Goal: Task Accomplishment & Management: Manage account settings

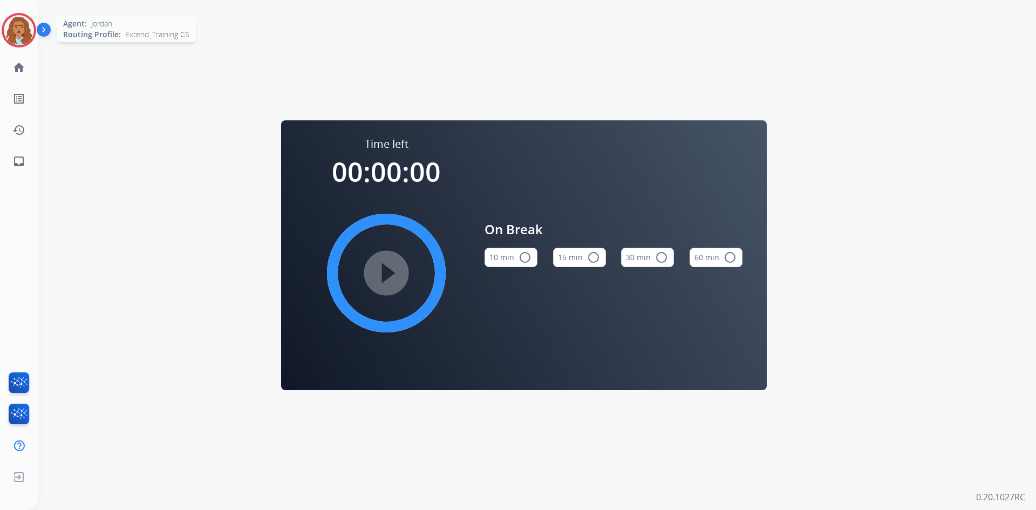
click at [18, 28] on img at bounding box center [19, 30] width 30 height 30
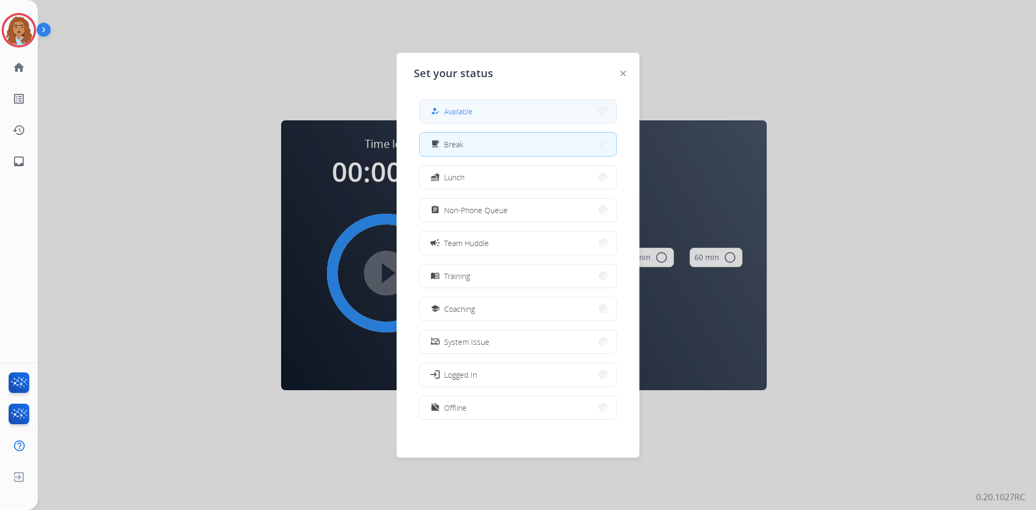
click at [469, 110] on span "Available" at bounding box center [458, 111] width 29 height 11
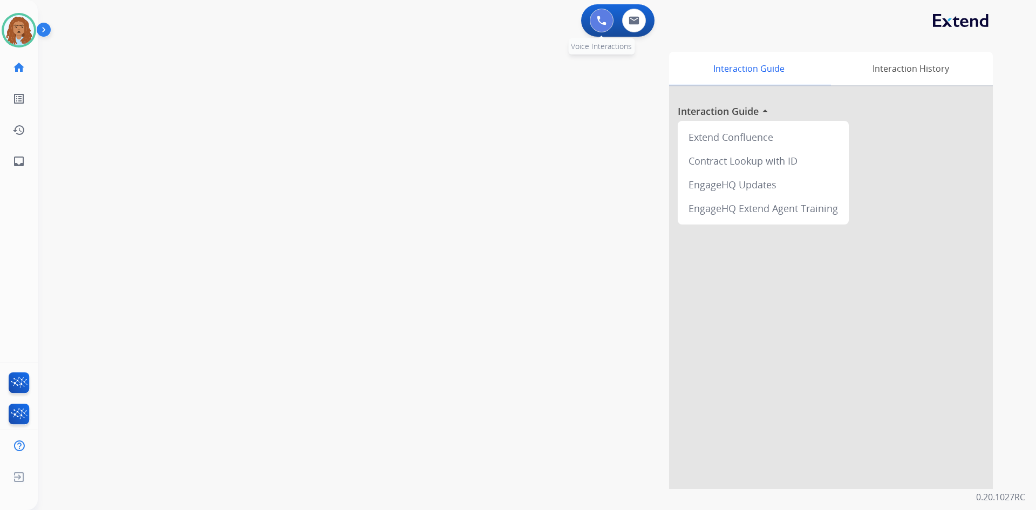
click at [604, 21] on img at bounding box center [602, 21] width 10 height 10
click at [598, 18] on img at bounding box center [602, 21] width 10 height 10
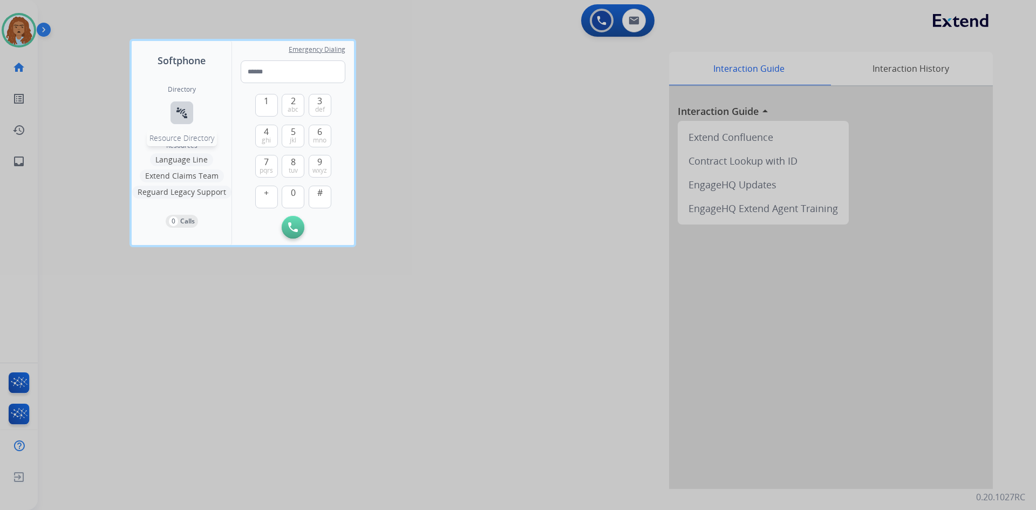
click at [179, 118] on mat-icon "connect_without_contact" at bounding box center [181, 112] width 13 height 13
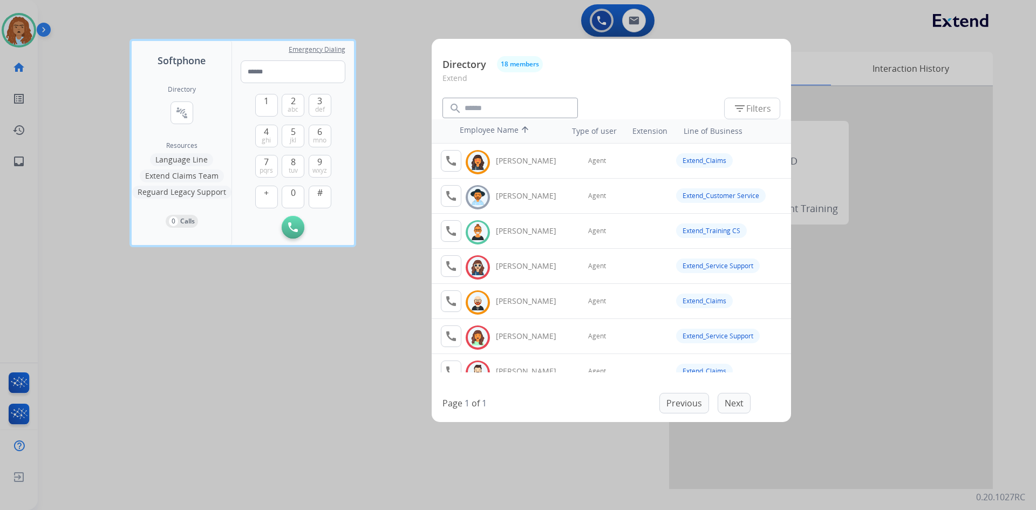
click at [290, 428] on div at bounding box center [518, 255] width 1036 height 510
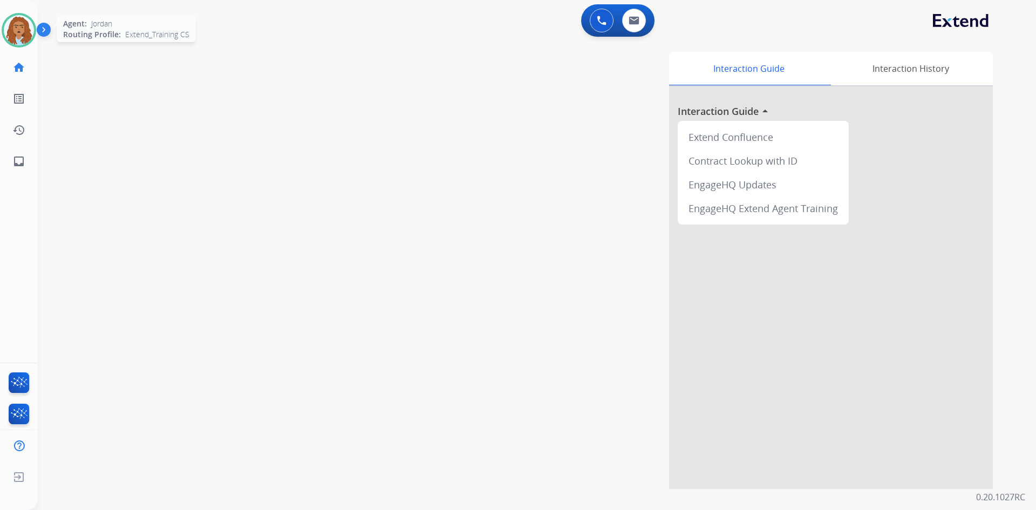
click at [16, 35] on img at bounding box center [19, 30] width 30 height 30
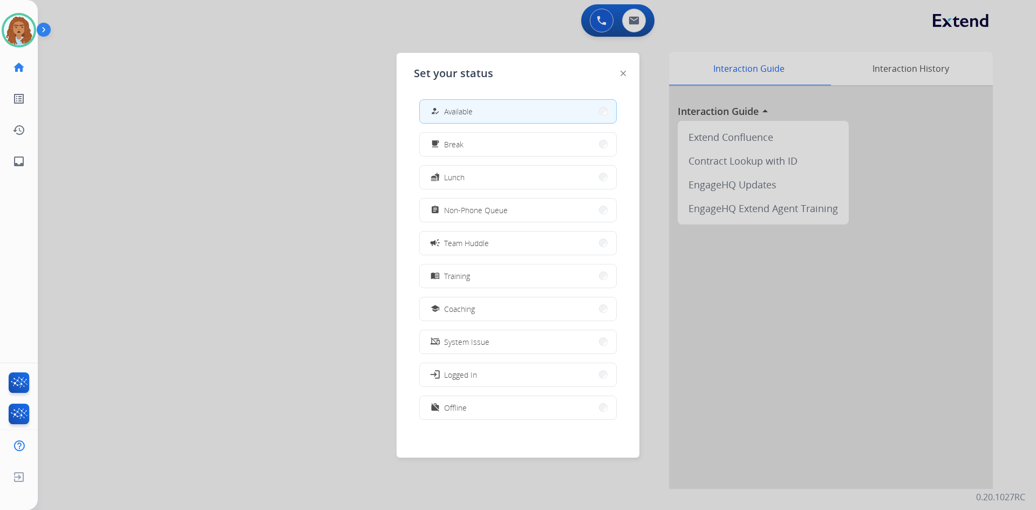
click at [339, 284] on div at bounding box center [518, 255] width 1036 height 510
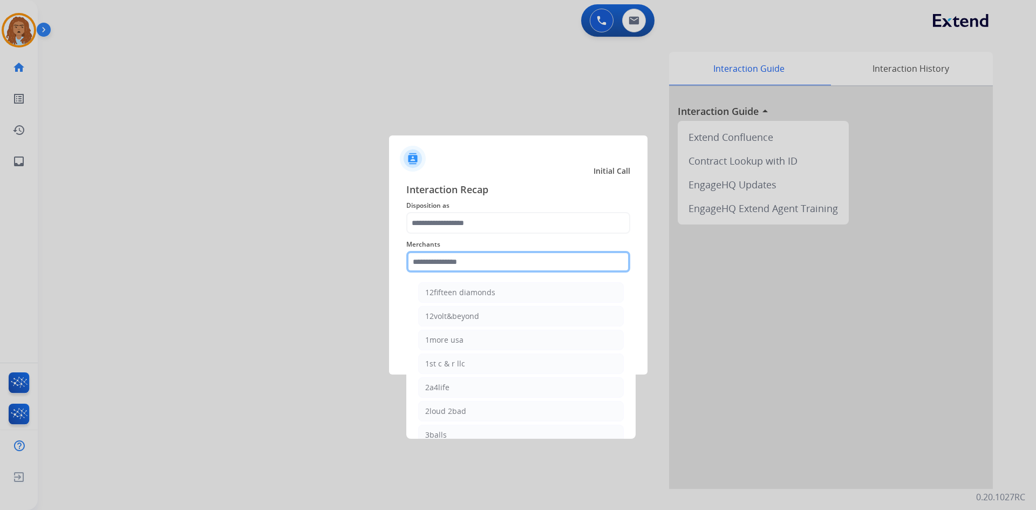
click at [468, 271] on input "text" at bounding box center [518, 262] width 224 height 22
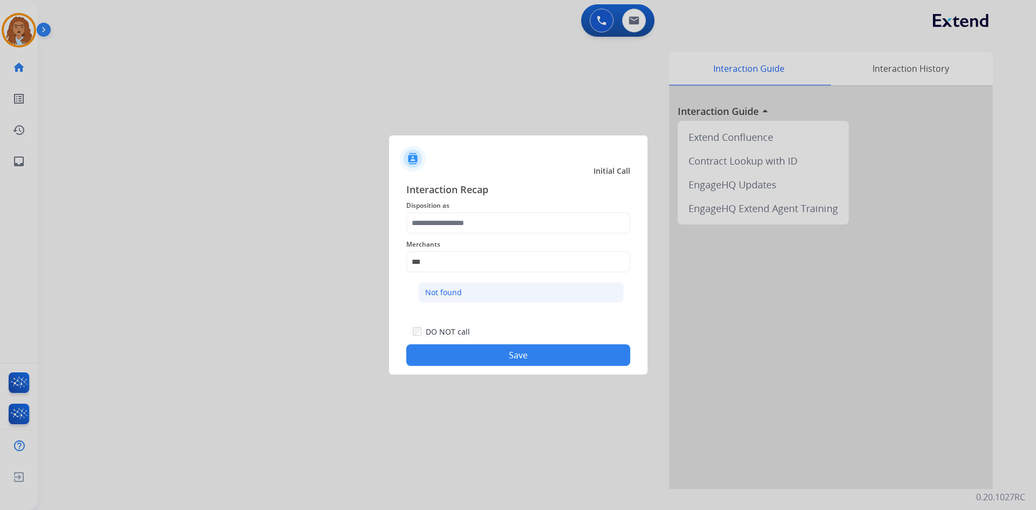
click at [430, 292] on div "Not found" at bounding box center [443, 292] width 37 height 11
type input "*********"
click at [461, 210] on span "Disposition as" at bounding box center [518, 205] width 224 height 13
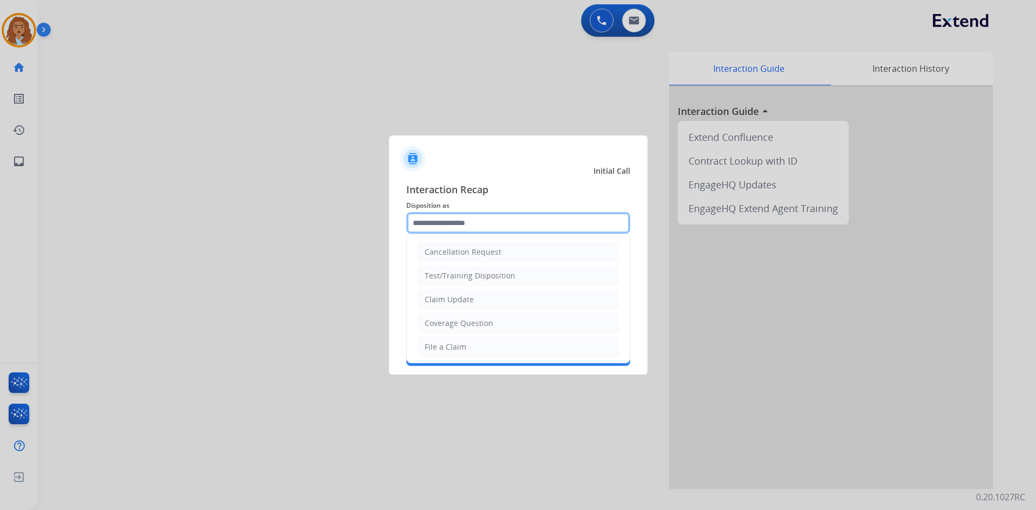
click at [460, 225] on input "text" at bounding box center [518, 223] width 224 height 22
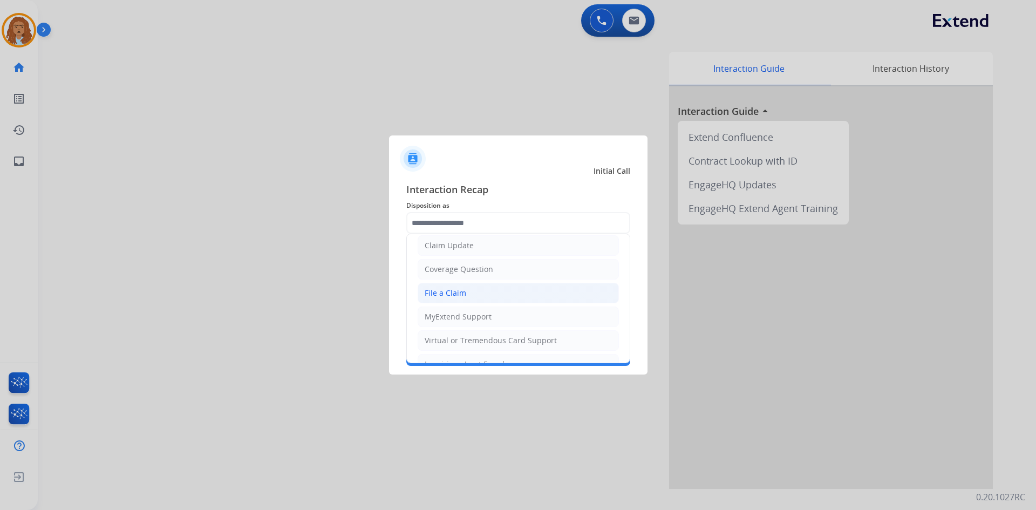
click at [489, 294] on li "File a Claim" at bounding box center [517, 293] width 201 height 20
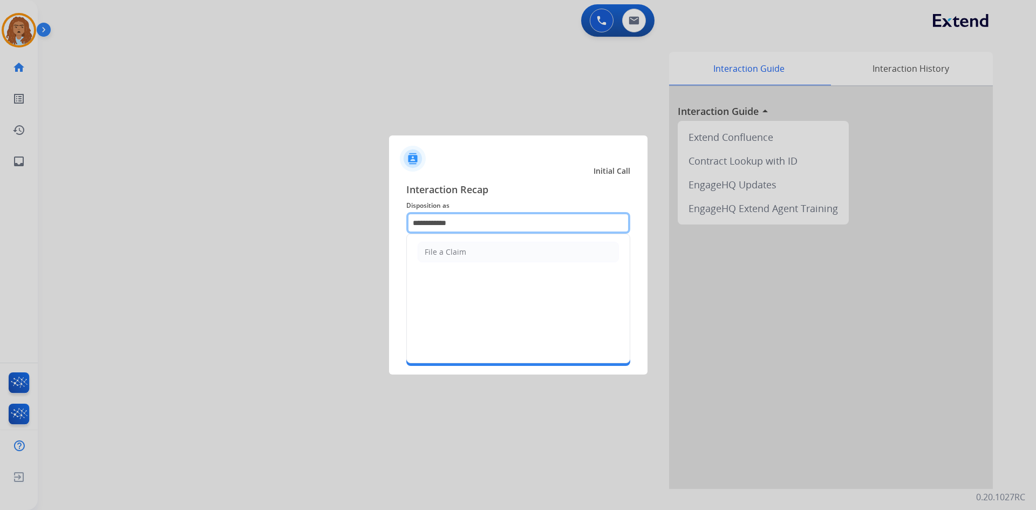
click at [463, 225] on input "**********" at bounding box center [518, 223] width 224 height 22
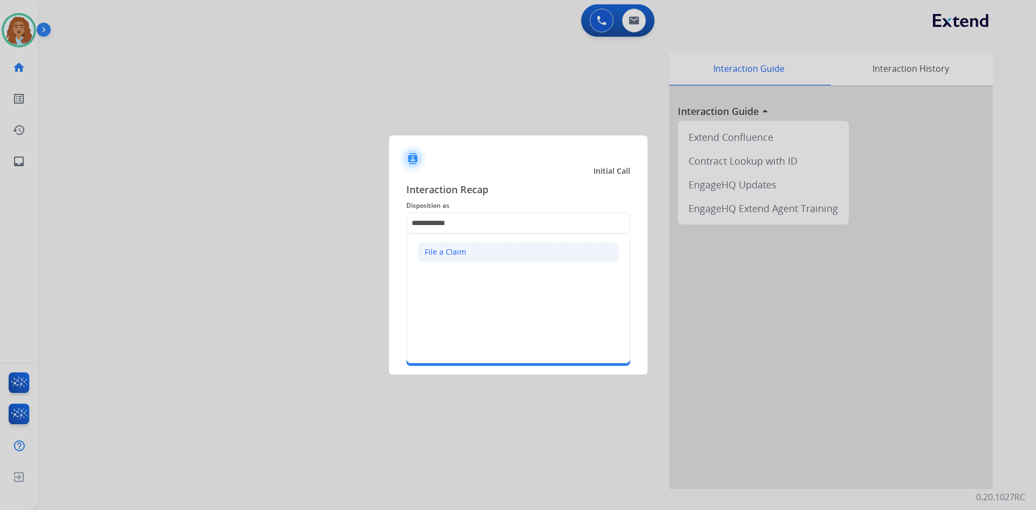
click at [444, 250] on div "File a Claim" at bounding box center [445, 251] width 42 height 11
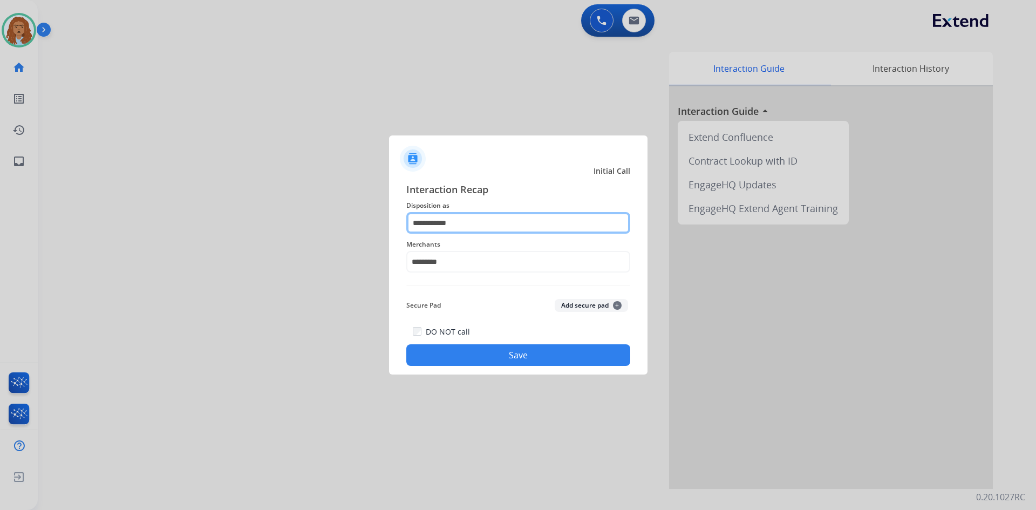
click at [468, 225] on input "**********" at bounding box center [518, 223] width 224 height 22
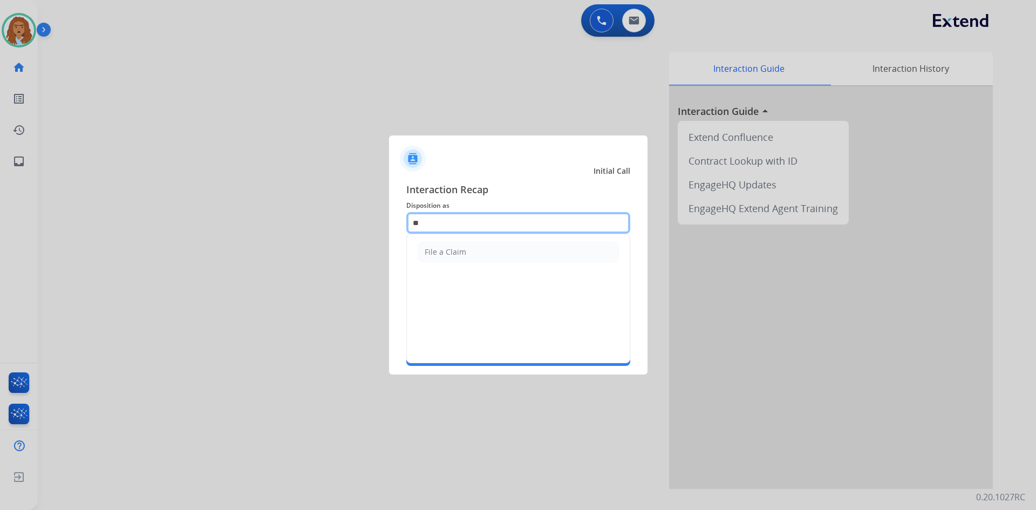
type input "*"
click at [463, 251] on li "Other" at bounding box center [517, 252] width 201 height 20
type input "*****"
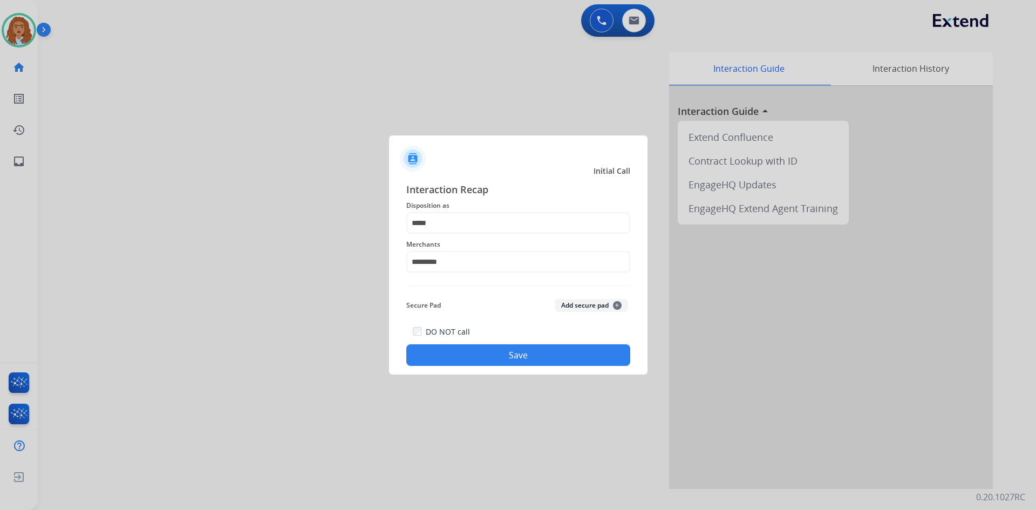
click at [468, 355] on button "Save" at bounding box center [518, 355] width 224 height 22
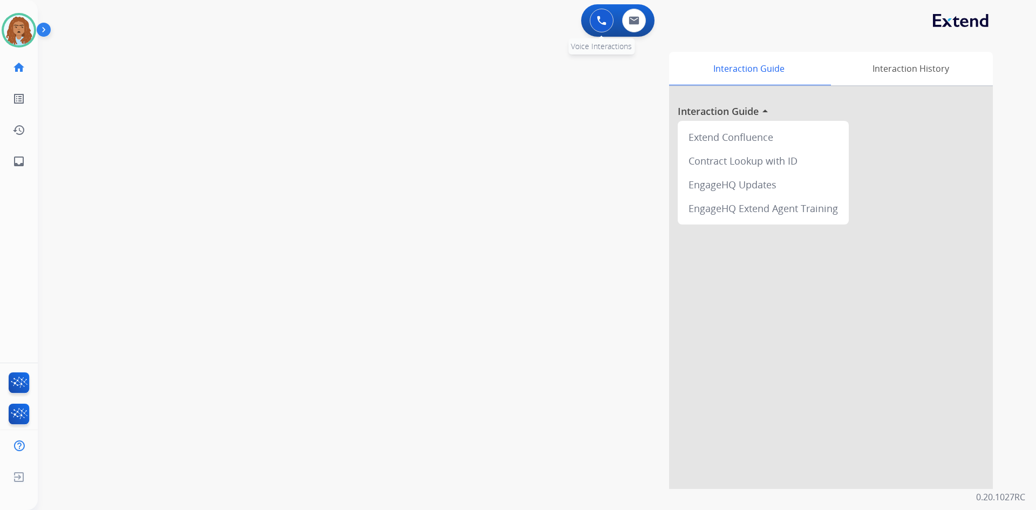
click at [604, 22] on img at bounding box center [602, 21] width 10 height 10
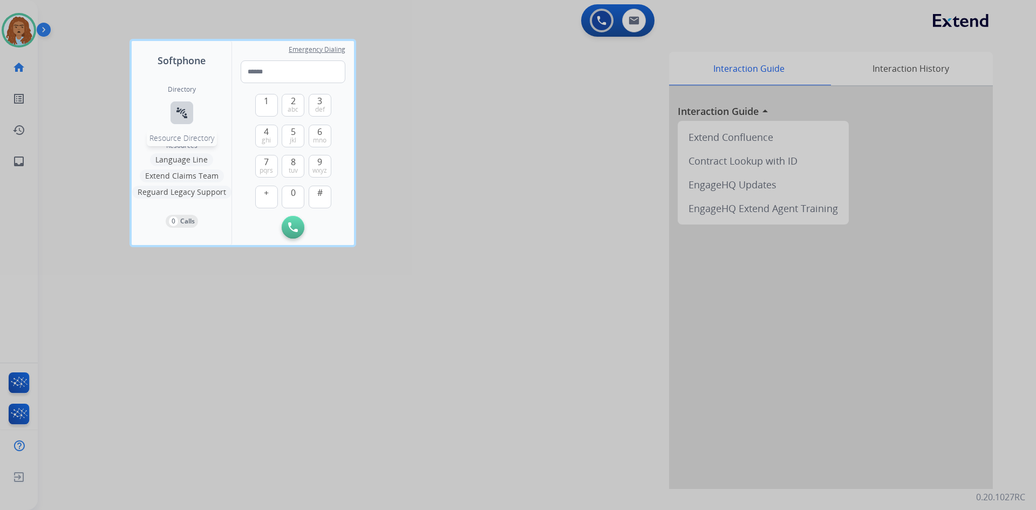
click at [177, 112] on mat-icon "connect_without_contact" at bounding box center [181, 112] width 13 height 13
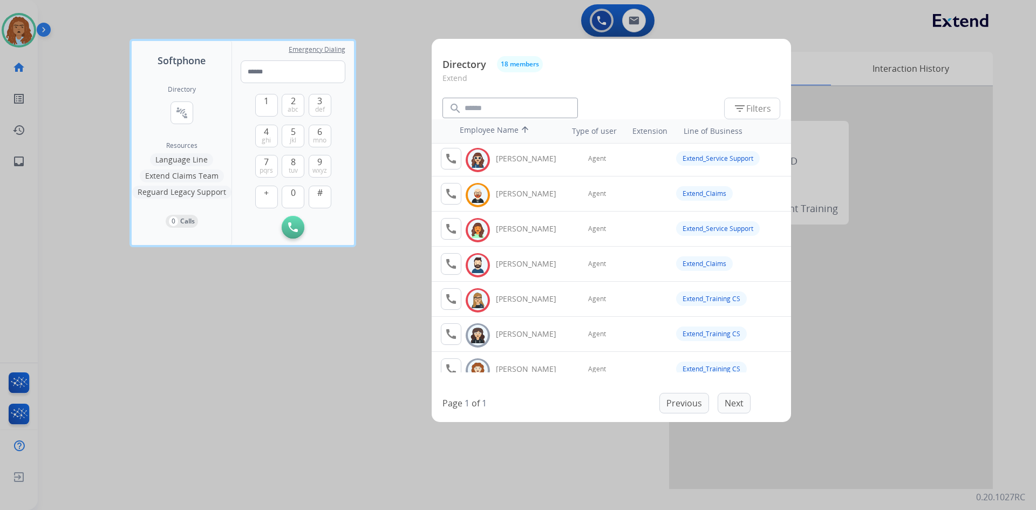
scroll to position [0, 0]
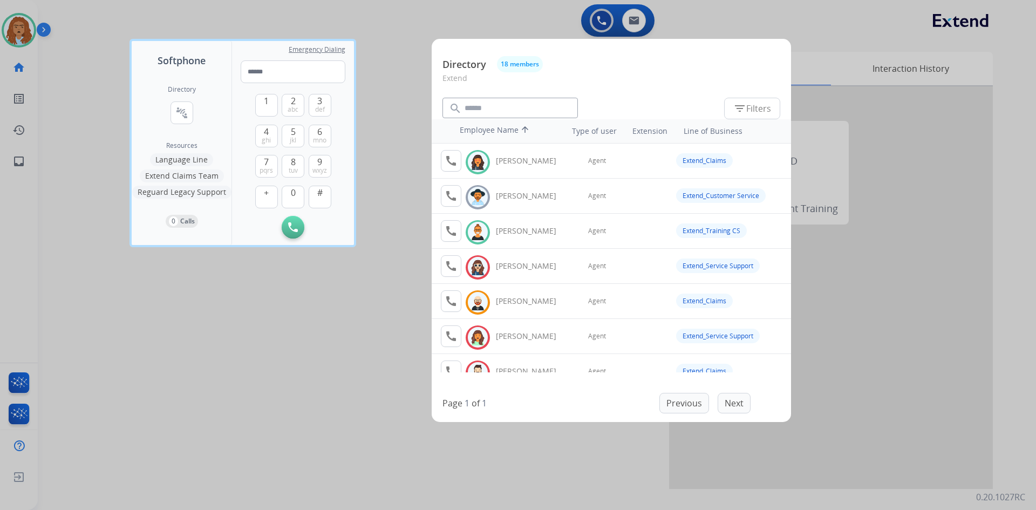
click at [384, 294] on div at bounding box center [518, 255] width 1036 height 510
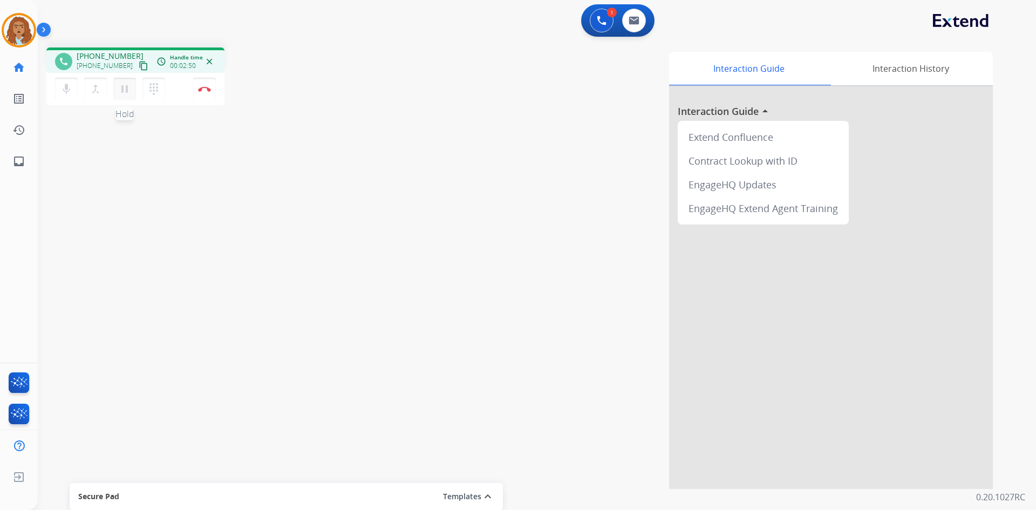
click at [127, 97] on button "pause Hold" at bounding box center [124, 89] width 23 height 23
click at [63, 90] on mat-icon "mic" at bounding box center [66, 89] width 13 height 13
click at [595, 25] on button at bounding box center [602, 21] width 24 height 24
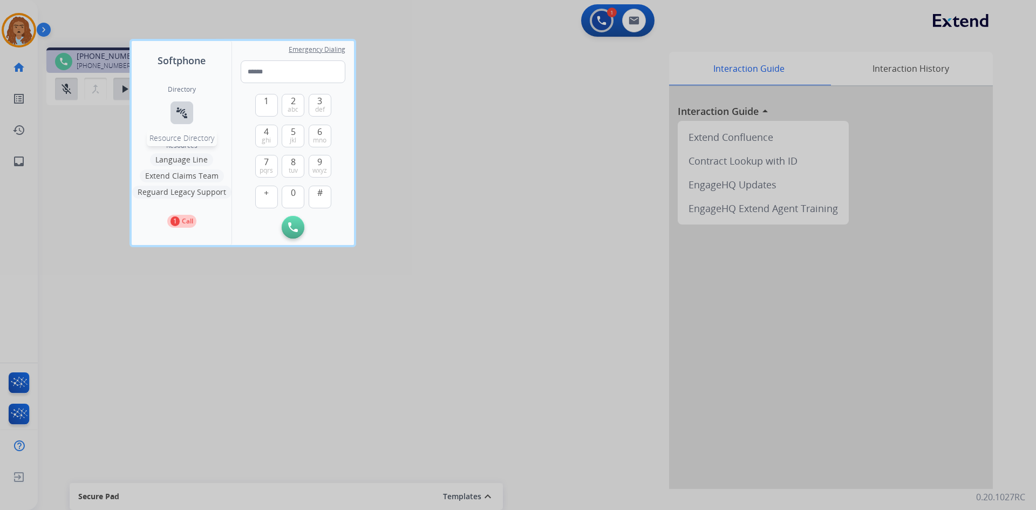
click at [179, 105] on button "connect_without_contact Resource Directory" at bounding box center [181, 112] width 23 height 23
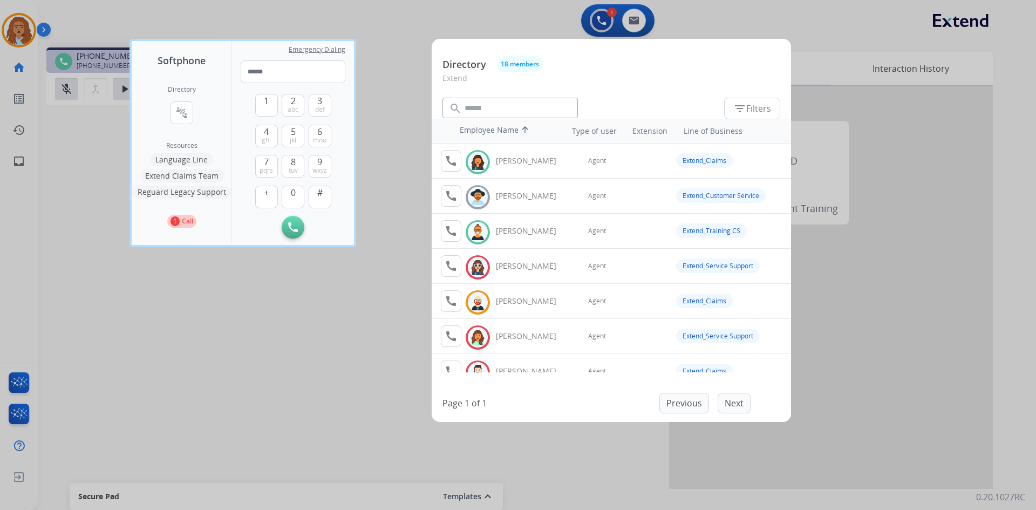
click at [275, 375] on div at bounding box center [518, 255] width 1036 height 510
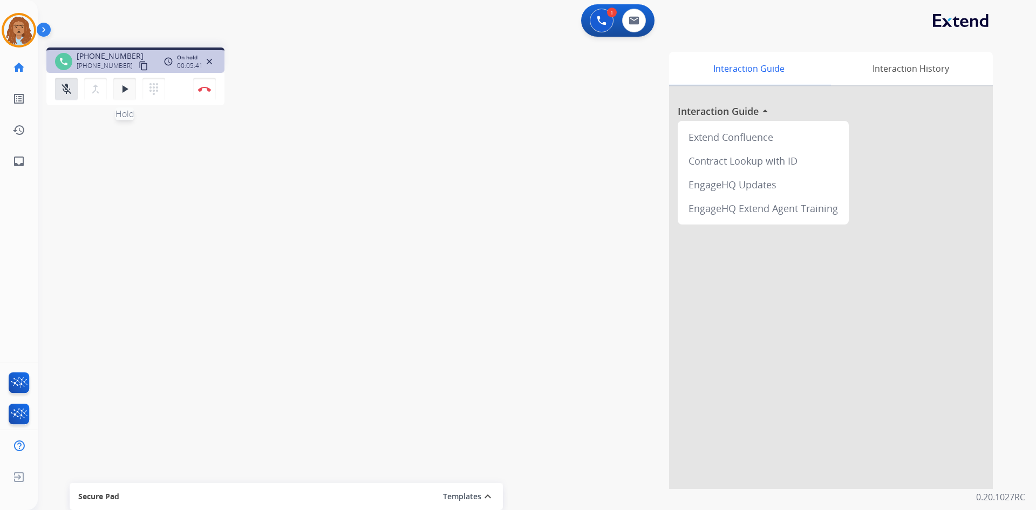
click at [118, 99] on button "play_arrow Hold" at bounding box center [124, 89] width 23 height 23
click at [57, 94] on button "mic_off Mute" at bounding box center [66, 89] width 23 height 23
click at [127, 95] on mat-icon "pause" at bounding box center [124, 89] width 13 height 13
click at [599, 23] on img at bounding box center [602, 21] width 10 height 10
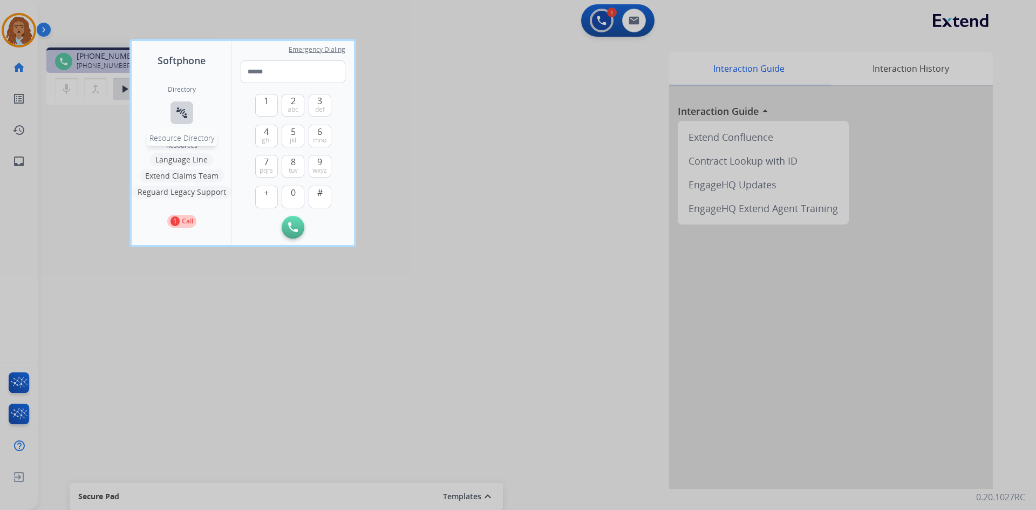
click at [180, 112] on mat-icon "connect_without_contact" at bounding box center [181, 112] width 13 height 13
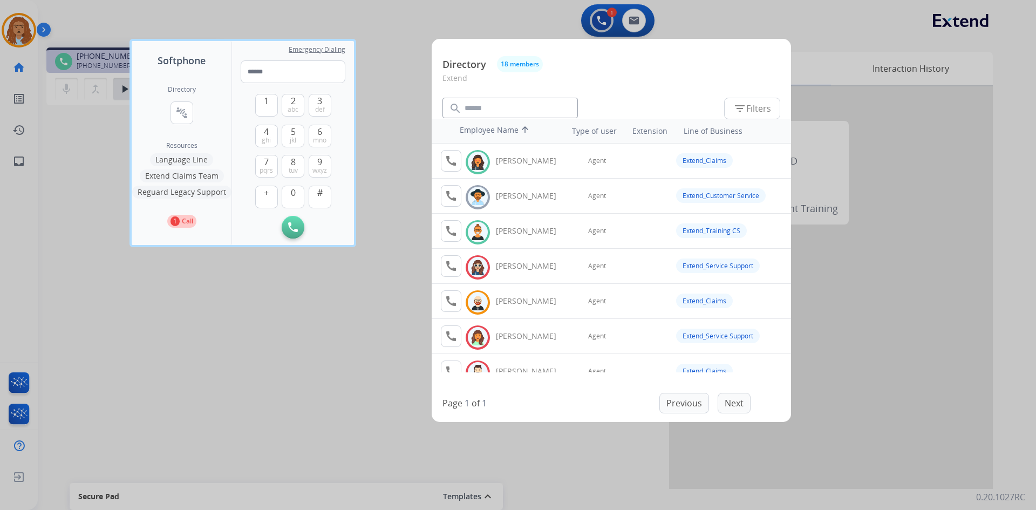
click at [437, 167] on tr "call Available [PERSON_NAME] Agent Extend_Claims" at bounding box center [610, 160] width 359 height 35
click at [450, 161] on mat-icon "call" at bounding box center [450, 160] width 13 height 13
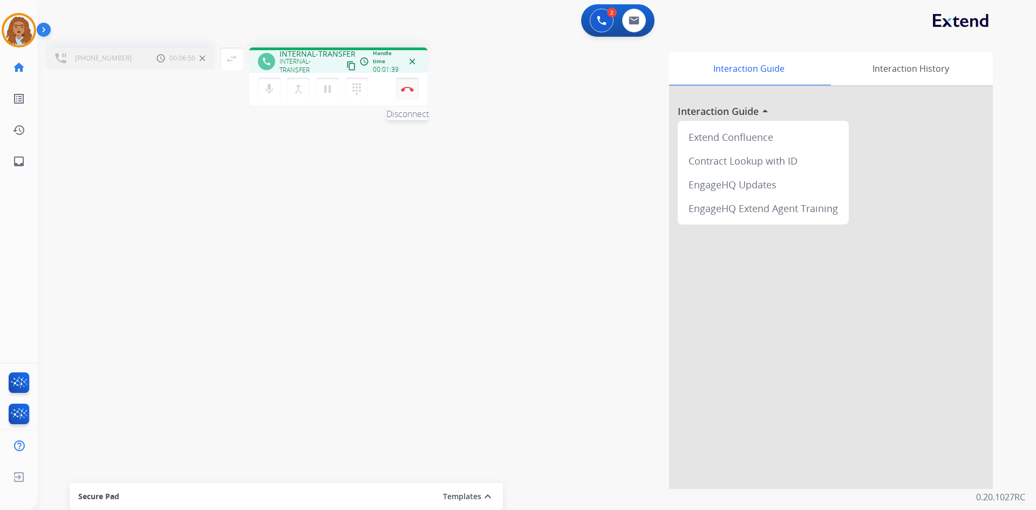
click at [403, 91] on img at bounding box center [407, 88] width 13 height 5
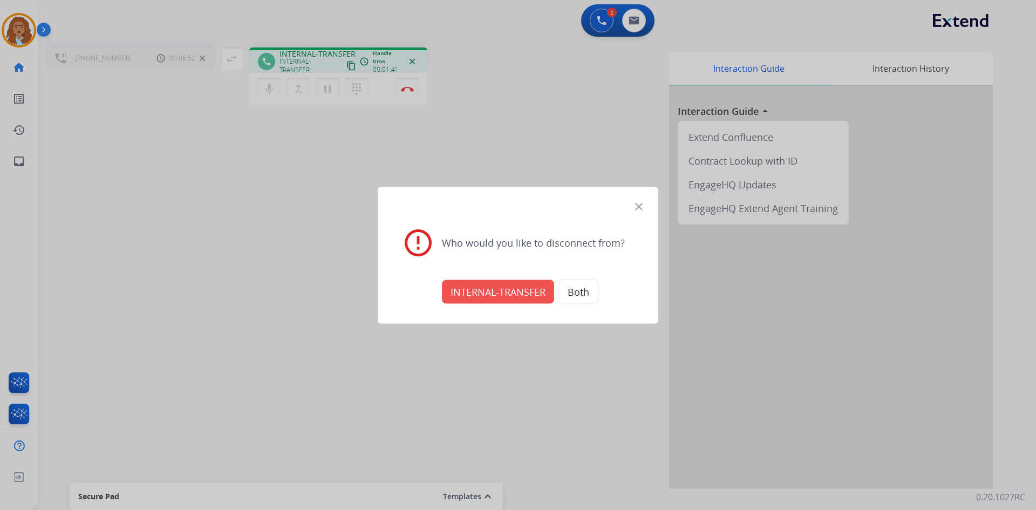
click at [501, 292] on button "INTERNAL-TRANSFER" at bounding box center [498, 291] width 112 height 24
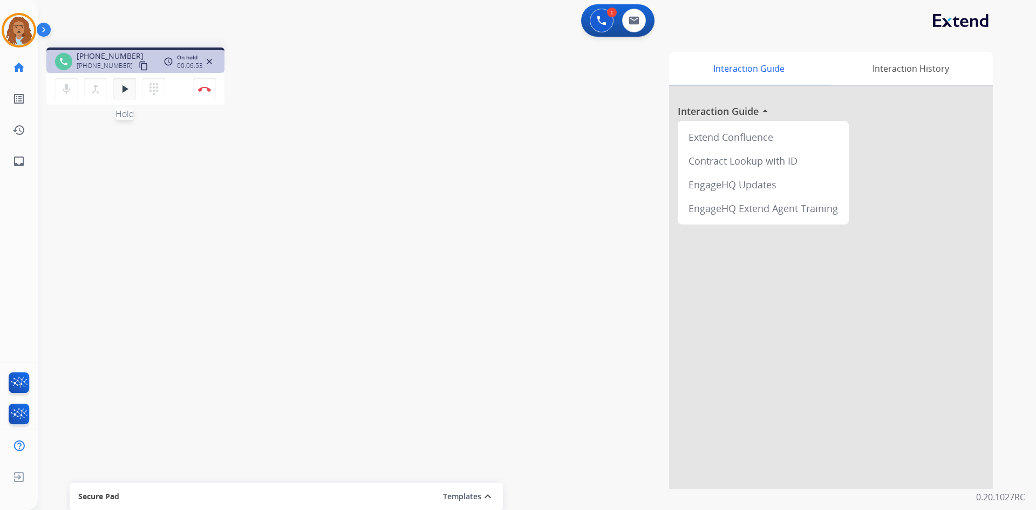
click at [127, 90] on mat-icon "play_arrow" at bounding box center [124, 89] width 13 height 13
click at [209, 93] on button "Disconnect" at bounding box center [204, 89] width 23 height 23
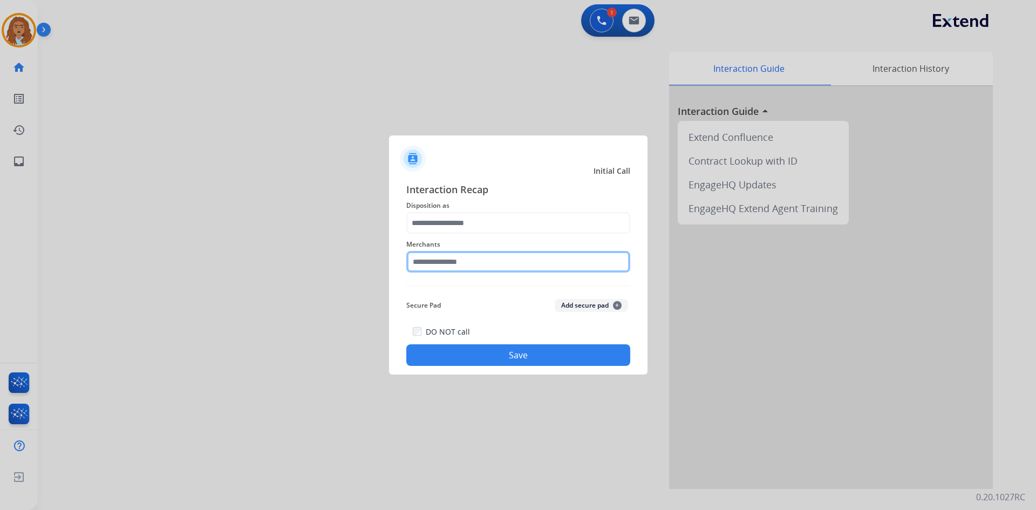
click at [489, 264] on input "text" at bounding box center [518, 262] width 224 height 22
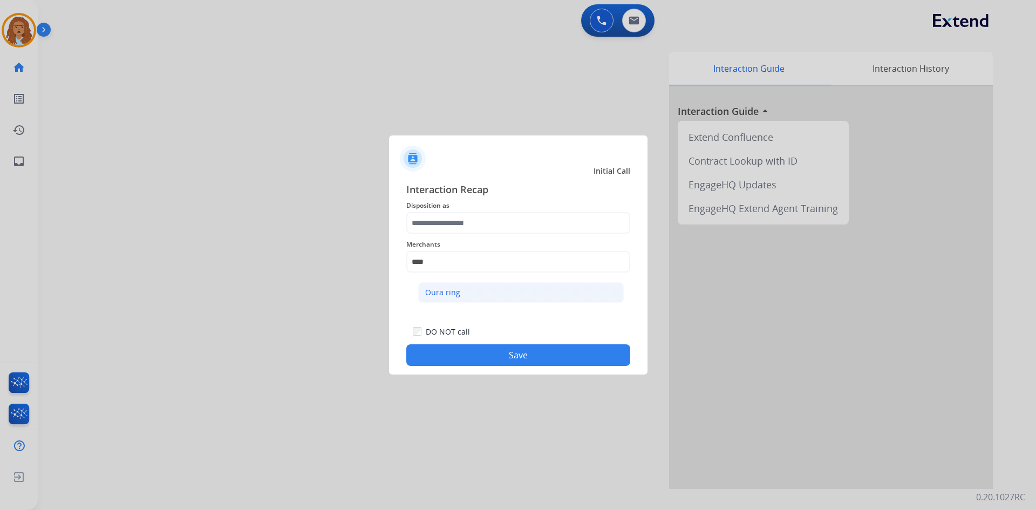
click at [511, 290] on li "Oura ring" at bounding box center [520, 292] width 205 height 20
type input "*********"
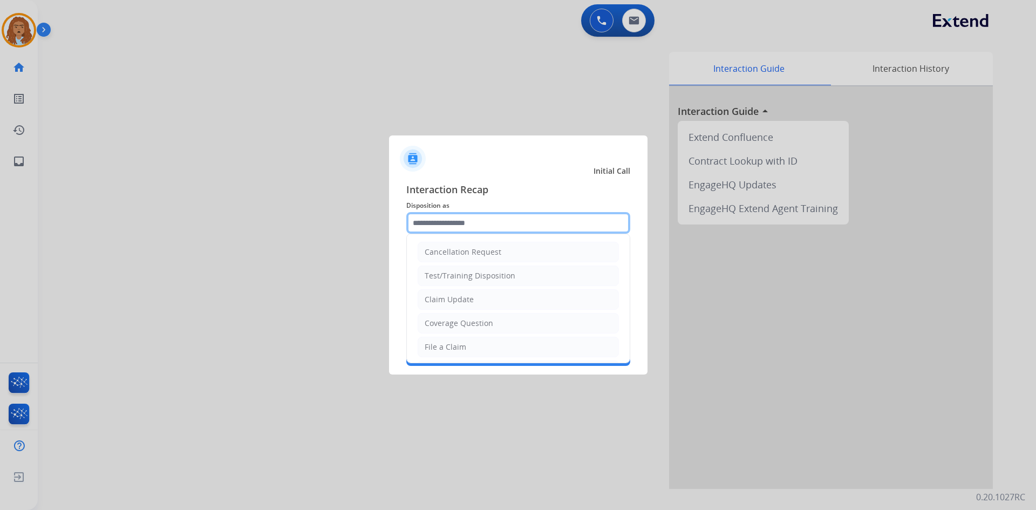
click at [481, 222] on input "text" at bounding box center [518, 223] width 224 height 22
click at [474, 299] on li "Claim Update" at bounding box center [517, 299] width 201 height 20
type input "**********"
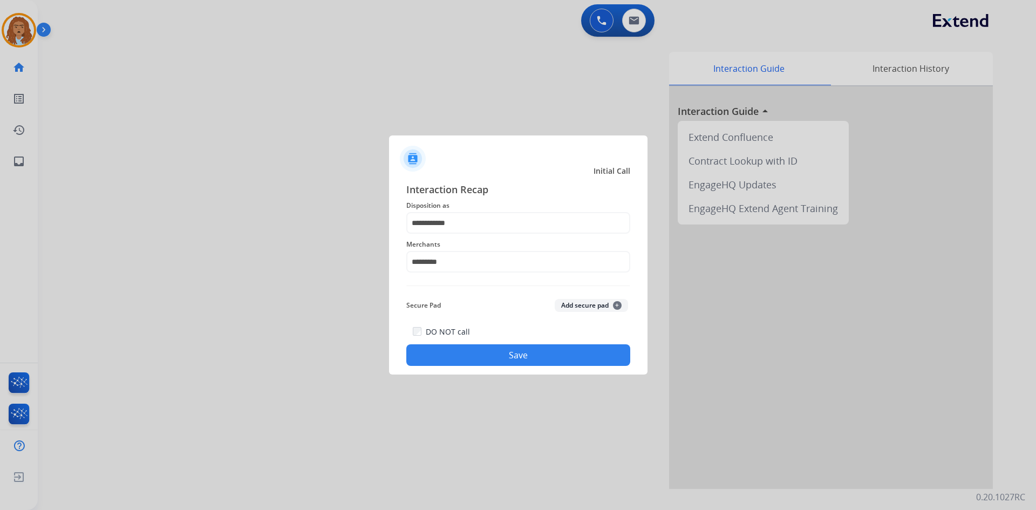
click at [491, 359] on button "Save" at bounding box center [518, 355] width 224 height 22
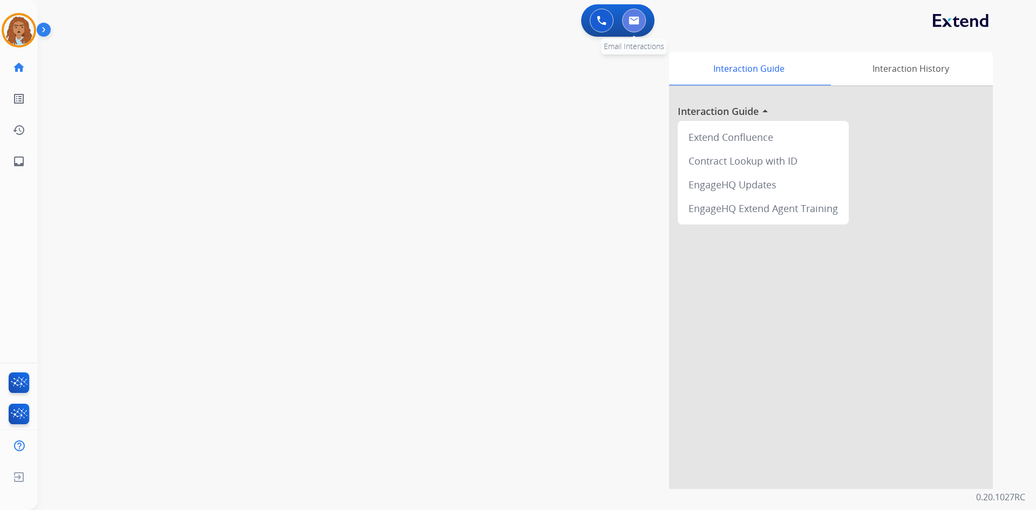
click at [641, 14] on button at bounding box center [634, 21] width 24 height 24
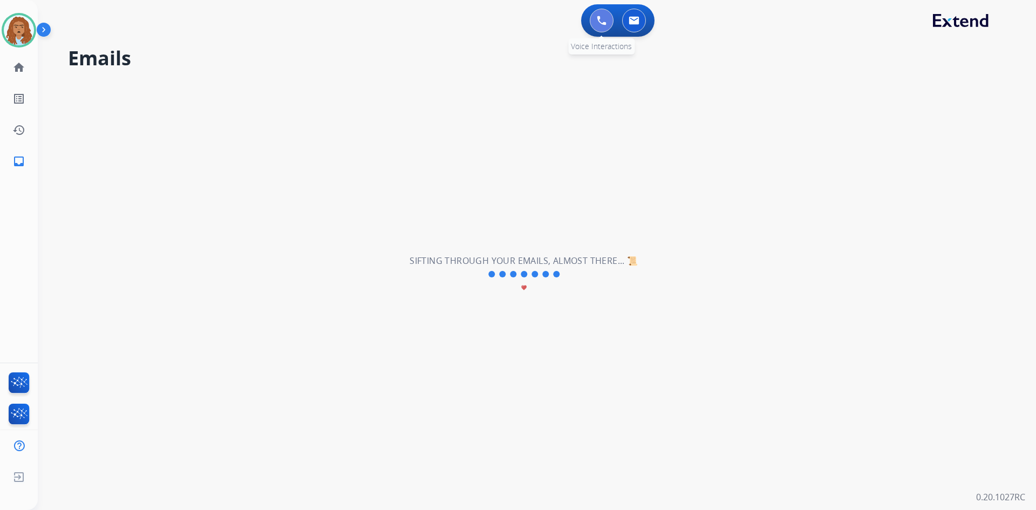
click at [598, 20] on img at bounding box center [602, 21] width 10 height 10
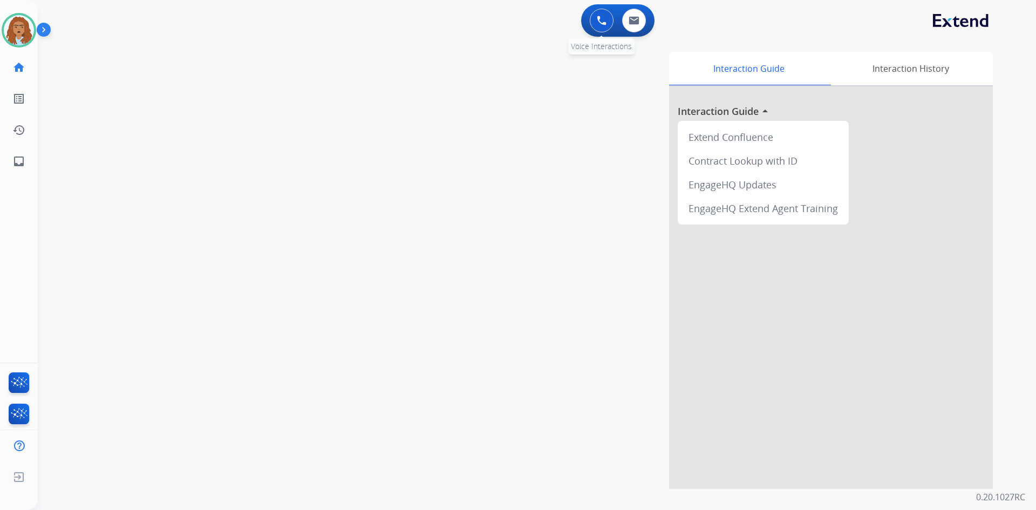
click at [609, 20] on button at bounding box center [602, 21] width 24 height 24
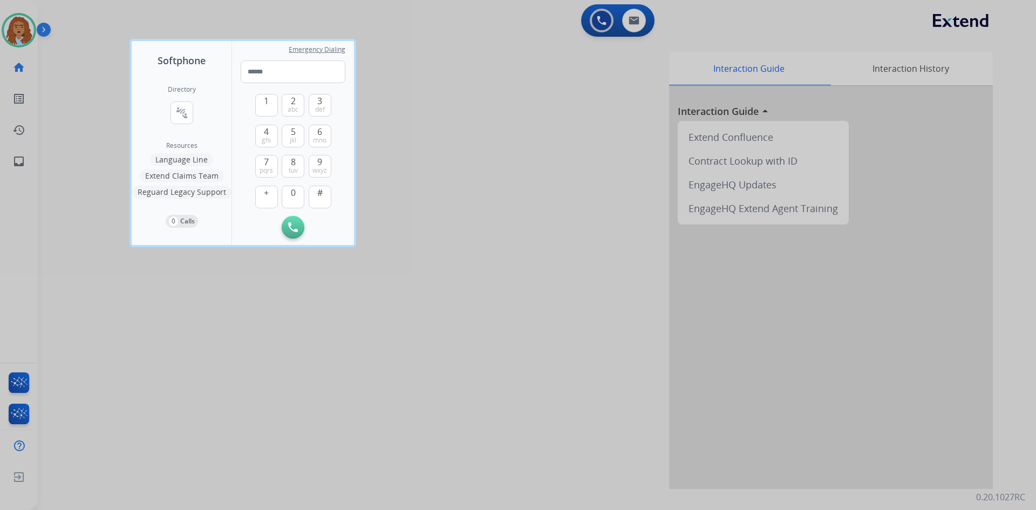
click at [195, 112] on div "Directory connect_without_contact Resource Directory" at bounding box center [182, 113] width 28 height 56
click at [184, 115] on mat-icon "connect_without_contact" at bounding box center [181, 112] width 13 height 13
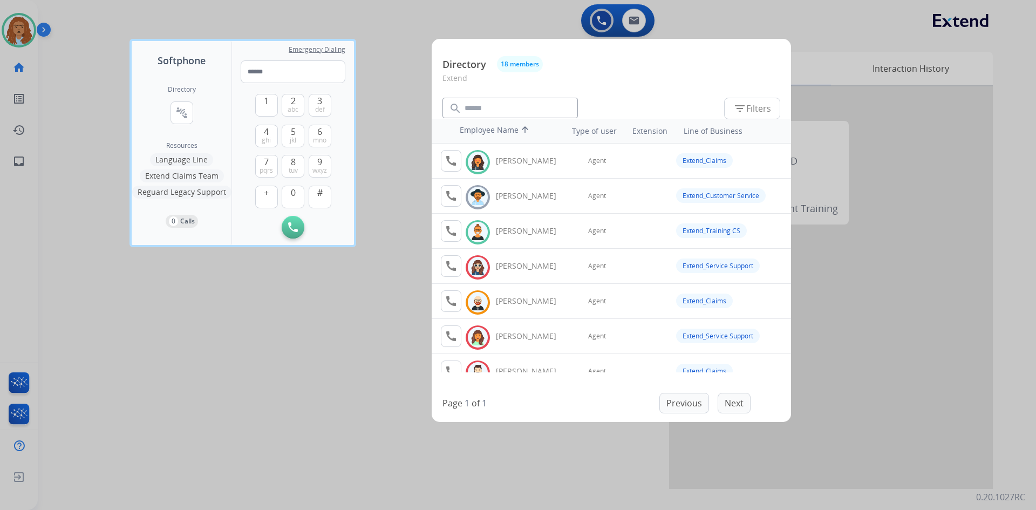
click at [352, 383] on div at bounding box center [518, 255] width 1036 height 510
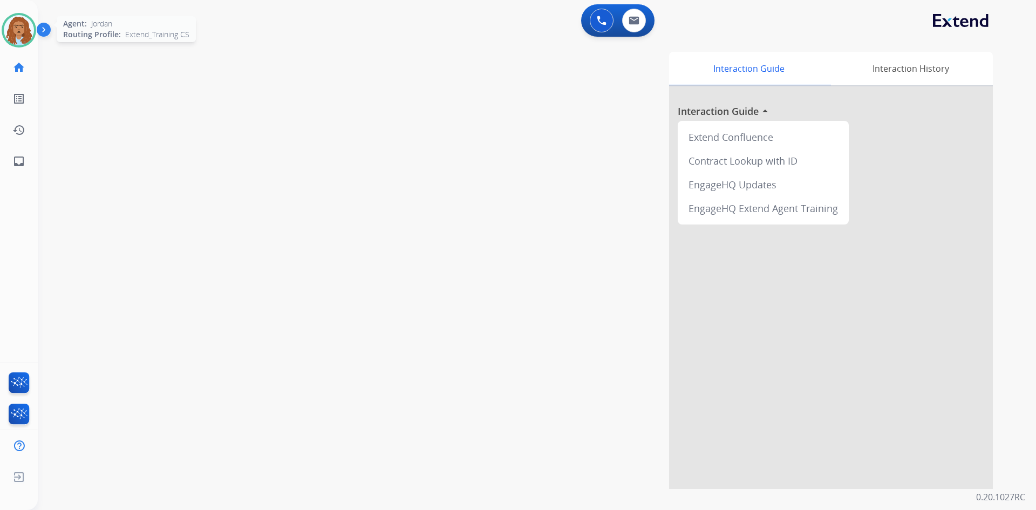
click at [22, 28] on img at bounding box center [19, 30] width 30 height 30
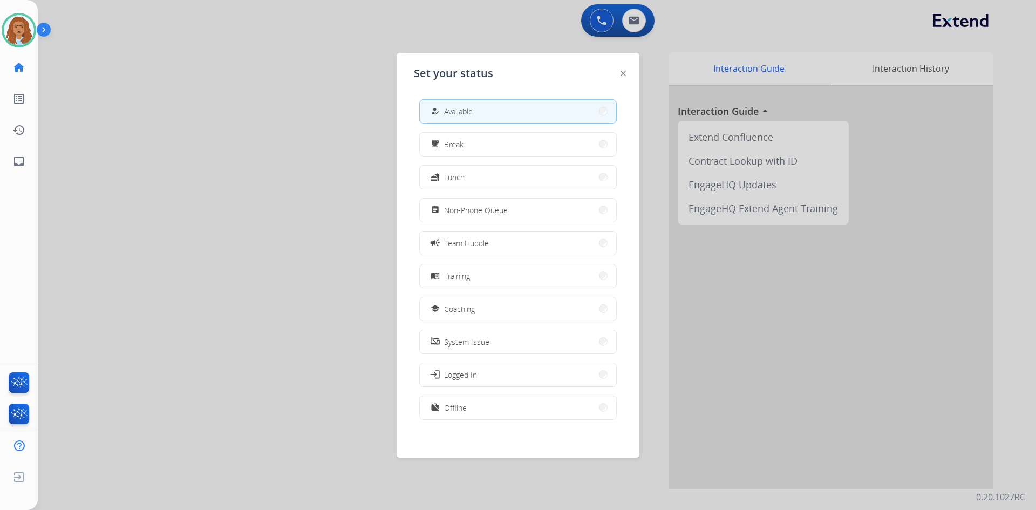
click at [571, 213] on button "assignment Non-Phone Queue" at bounding box center [518, 209] width 196 height 23
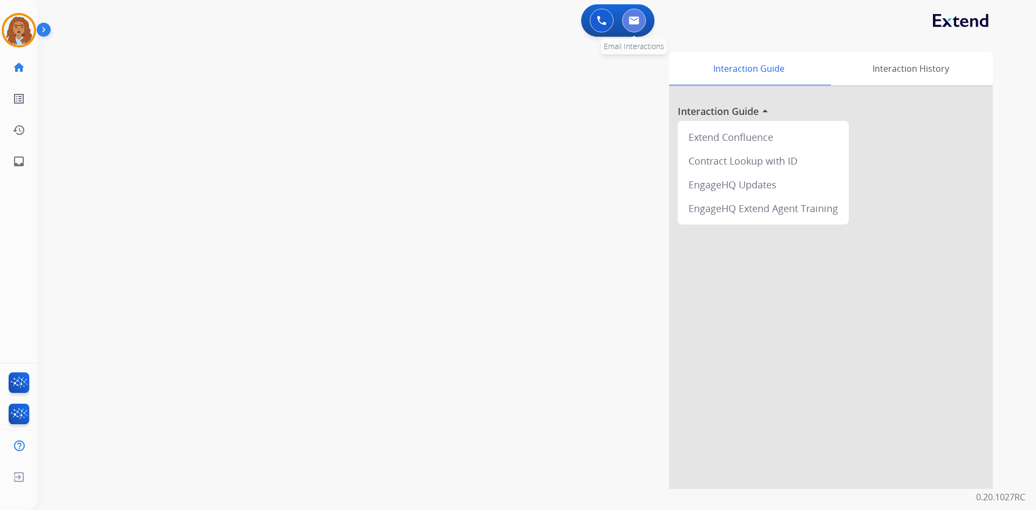
click at [629, 18] on img at bounding box center [633, 20] width 11 height 9
select select "**********"
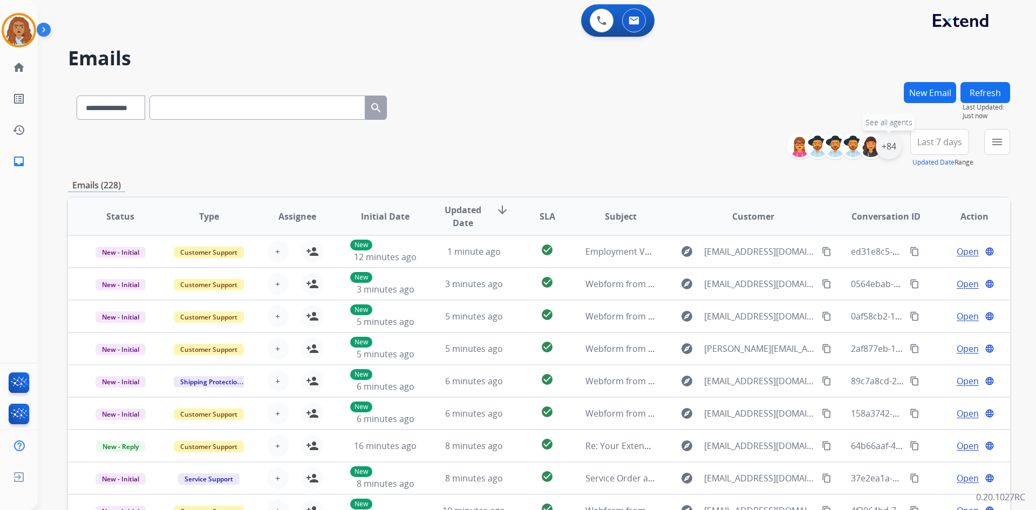
click at [886, 149] on div "+84" at bounding box center [888, 146] width 26 height 26
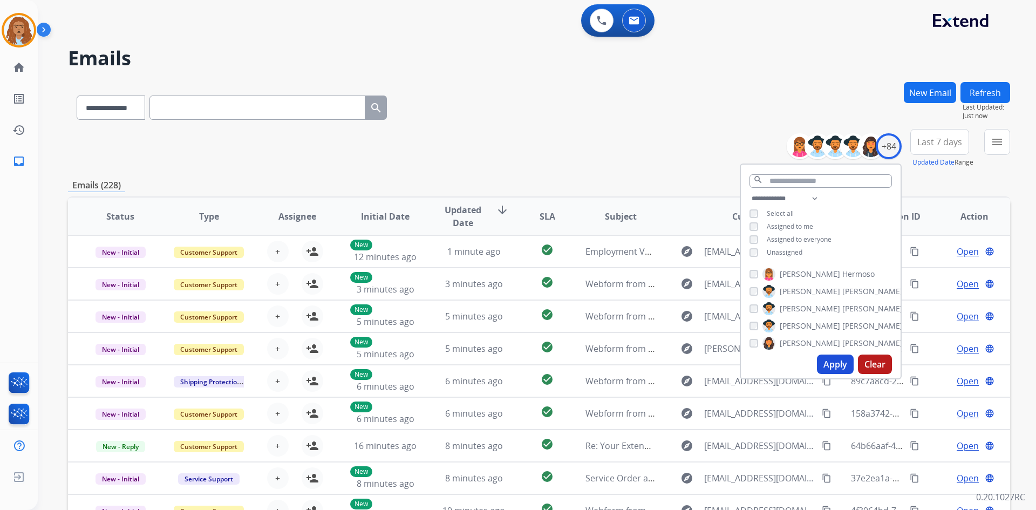
click at [827, 359] on button "Apply" at bounding box center [835, 363] width 37 height 19
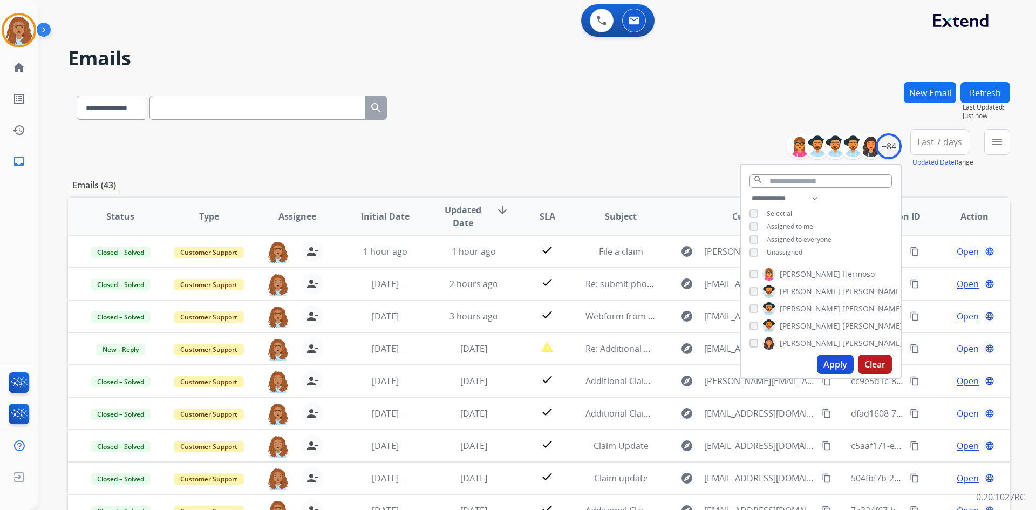
click at [622, 182] on div "Emails (43)" at bounding box center [539, 185] width 942 height 13
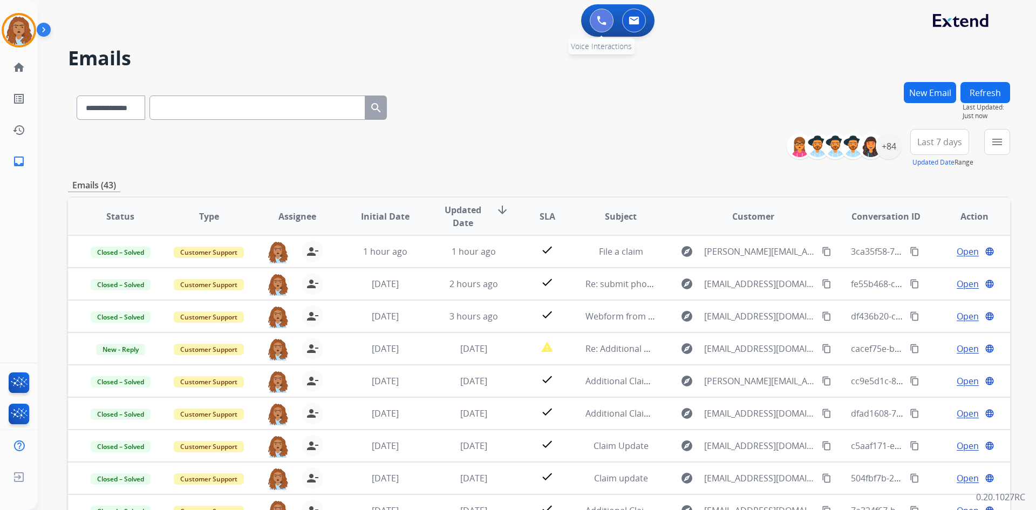
click at [600, 20] on img at bounding box center [602, 21] width 10 height 10
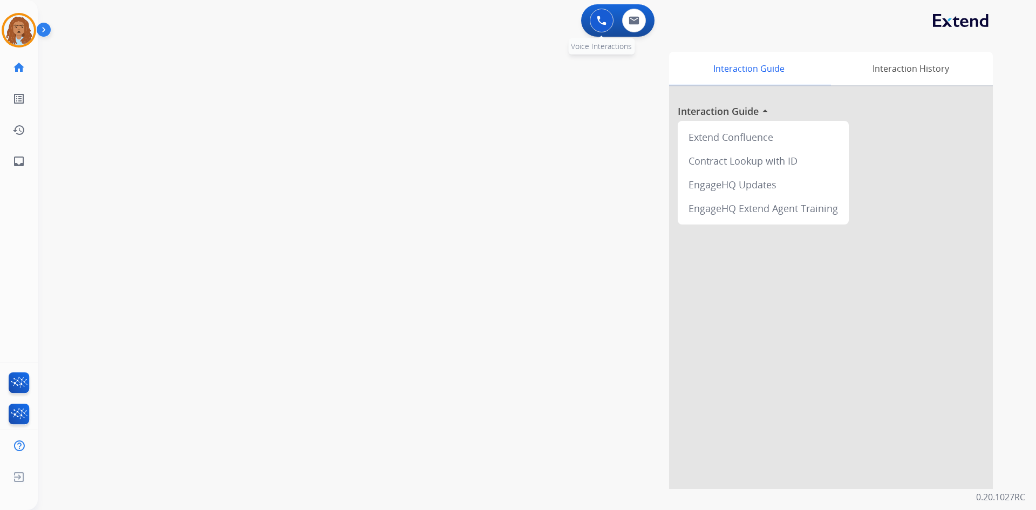
click at [594, 28] on button at bounding box center [602, 21] width 24 height 24
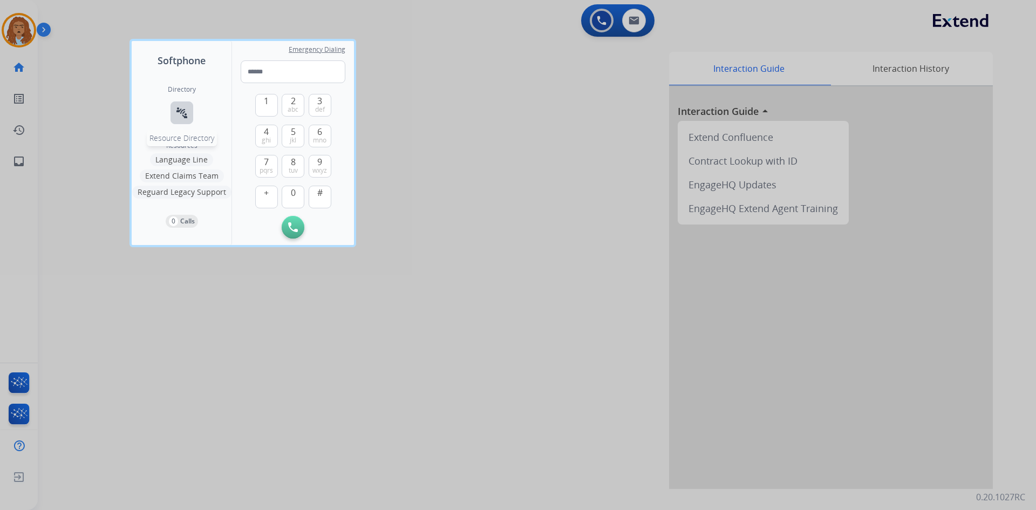
click at [179, 111] on mat-icon "connect_without_contact" at bounding box center [181, 112] width 13 height 13
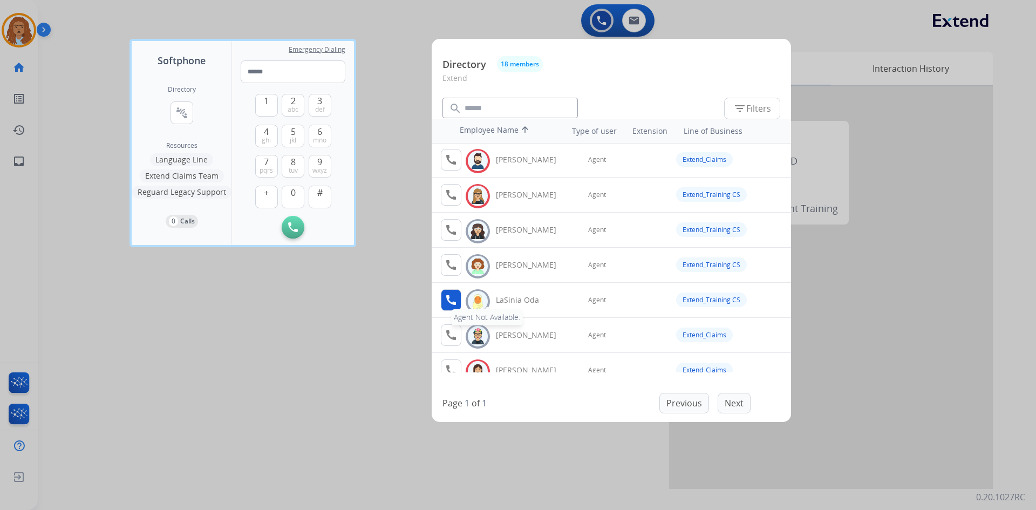
scroll to position [216, 0]
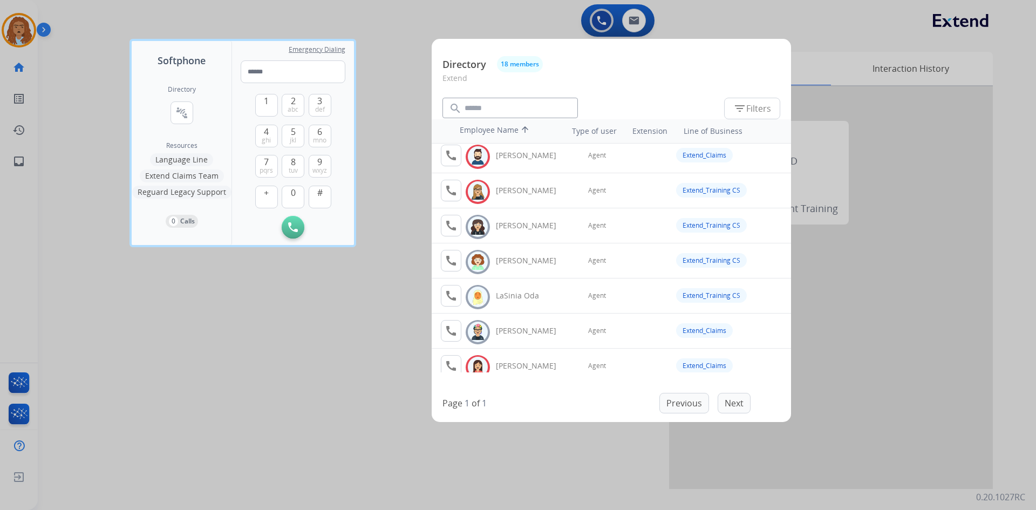
click at [184, 314] on div at bounding box center [518, 255] width 1036 height 510
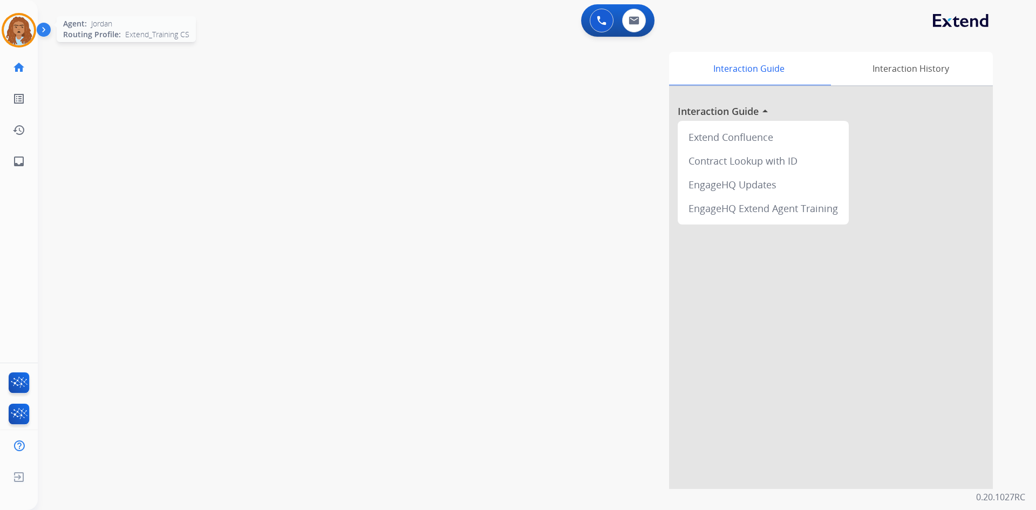
click at [30, 28] on img at bounding box center [19, 30] width 30 height 30
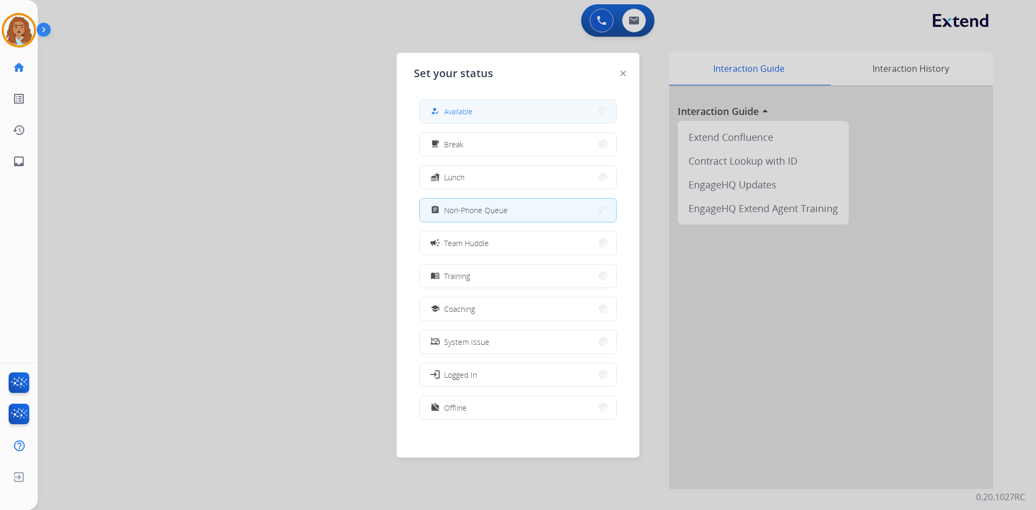
click at [442, 102] on button "how_to_reg Available" at bounding box center [518, 111] width 196 height 23
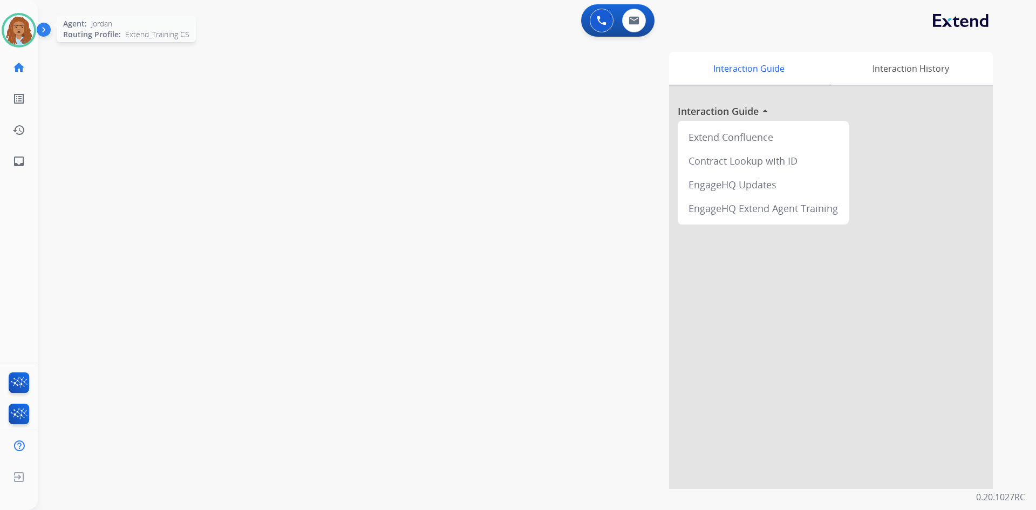
click at [28, 26] on img at bounding box center [19, 30] width 30 height 30
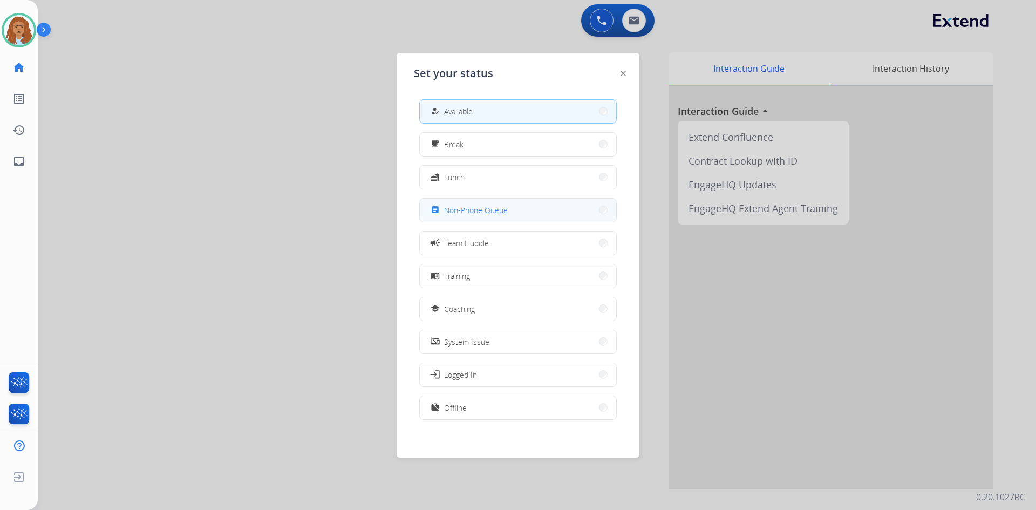
click at [491, 210] on span "Non-Phone Queue" at bounding box center [476, 209] width 64 height 11
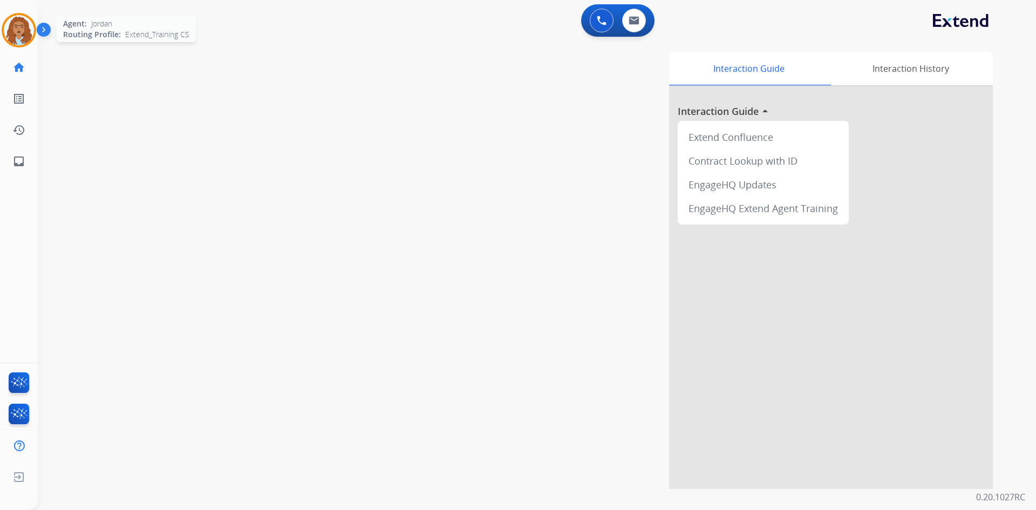
click at [15, 37] on img at bounding box center [19, 30] width 30 height 30
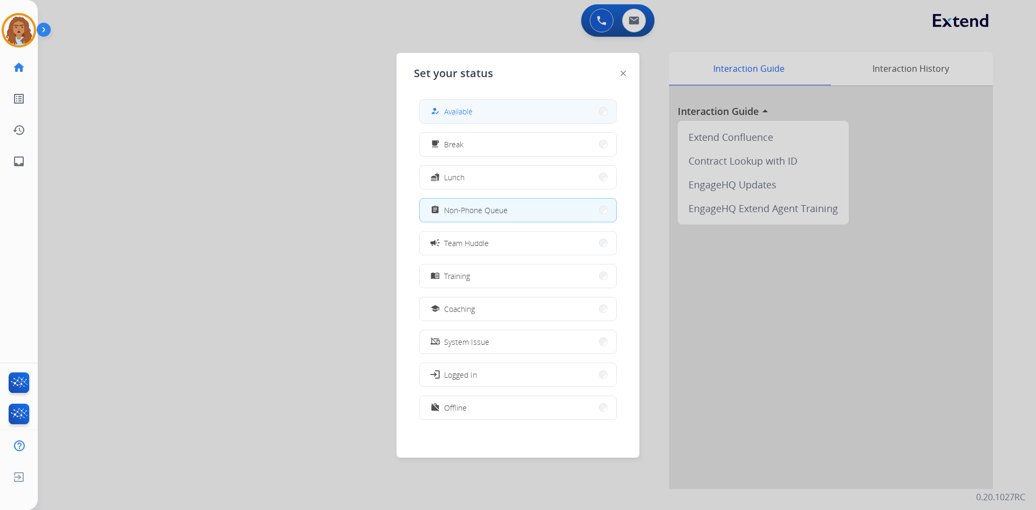
click at [513, 113] on button "how_to_reg Available" at bounding box center [518, 111] width 196 height 23
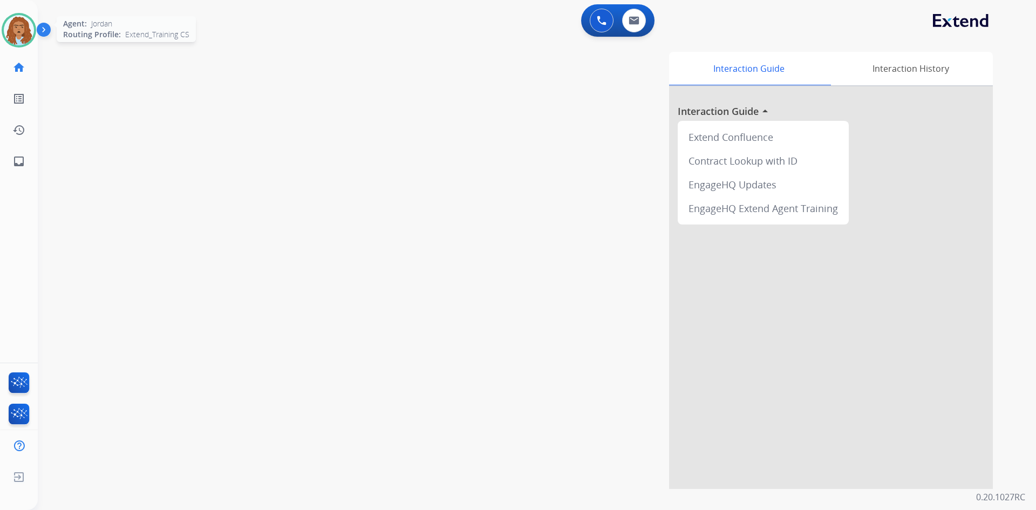
click at [10, 35] on img at bounding box center [19, 30] width 30 height 30
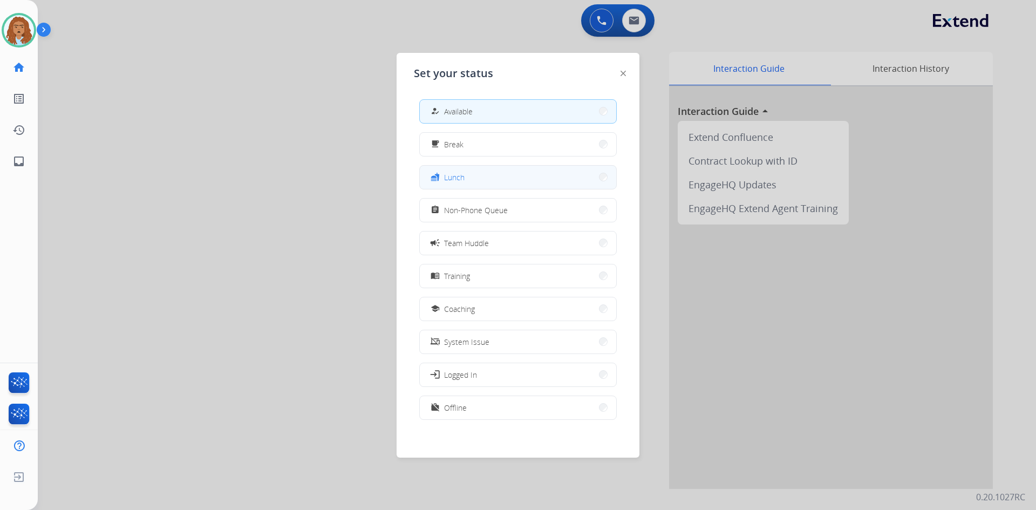
click at [481, 178] on button "fastfood Lunch" at bounding box center [518, 177] width 196 height 23
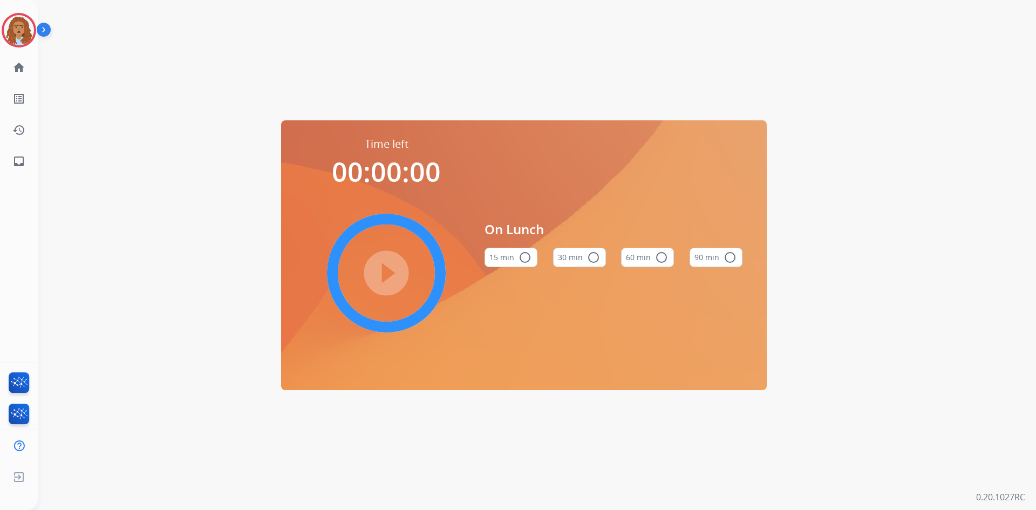
click at [643, 260] on button "60 min radio_button_unchecked" at bounding box center [647, 257] width 53 height 19
click at [393, 266] on mat-icon "play_circle_filled" at bounding box center [386, 272] width 13 height 13
